Goal: Task Accomplishment & Management: Use online tool/utility

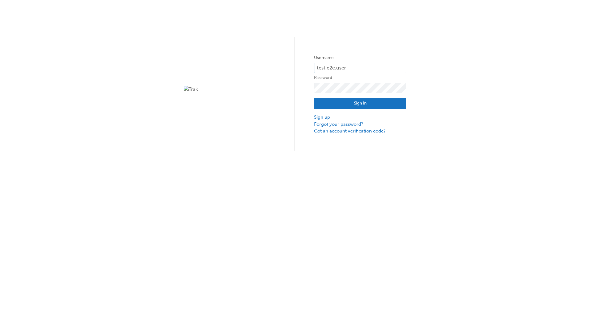
type input "test.e2e.user14"
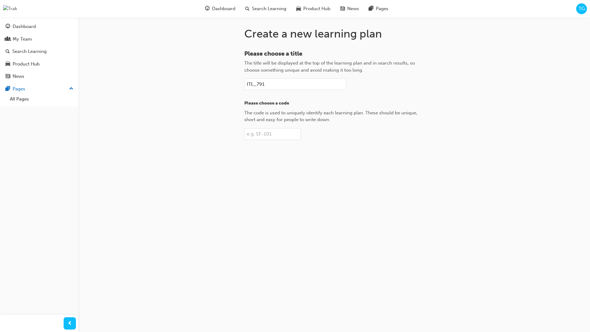
type input "ITL_791"
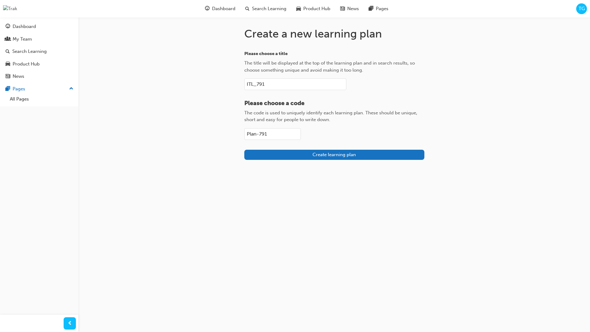
type input "Plan-791"
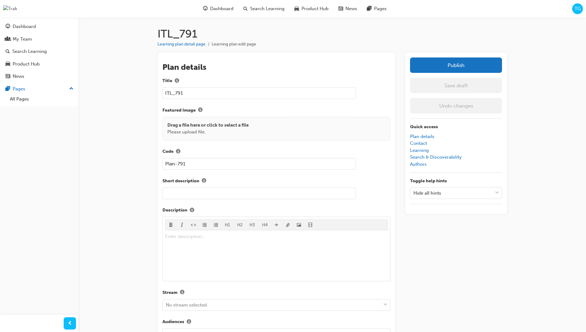
scroll to position [87, 0]
